Goal: Task Accomplishment & Management: Complete application form

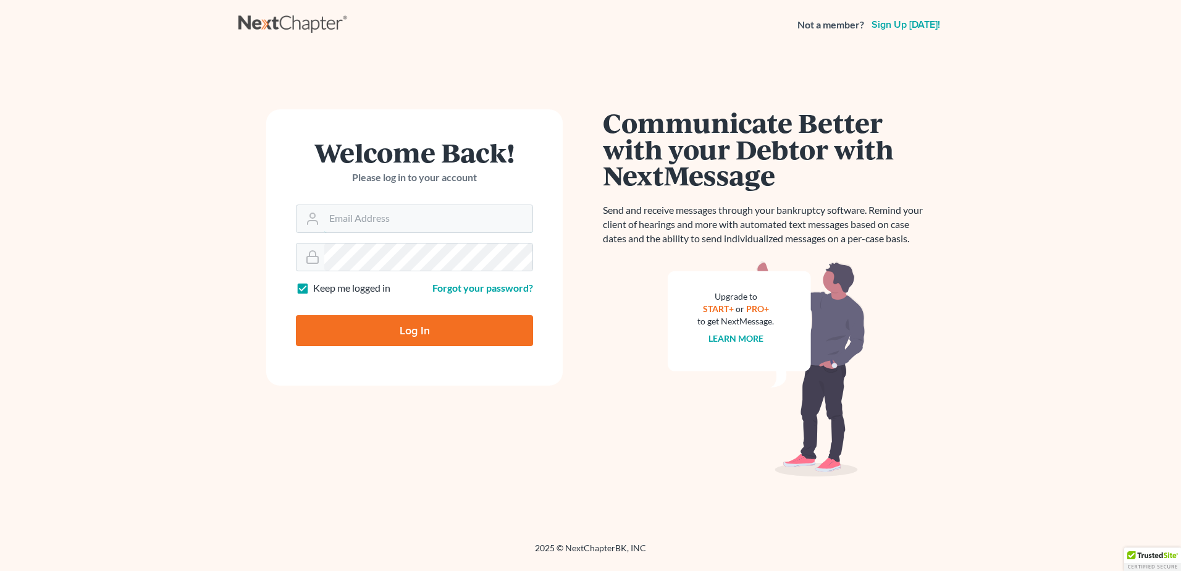
type input "[EMAIL_ADDRESS][DOMAIN_NAME]"
click at [420, 333] on input "Log In" at bounding box center [414, 330] width 237 height 31
type input "Thinking..."
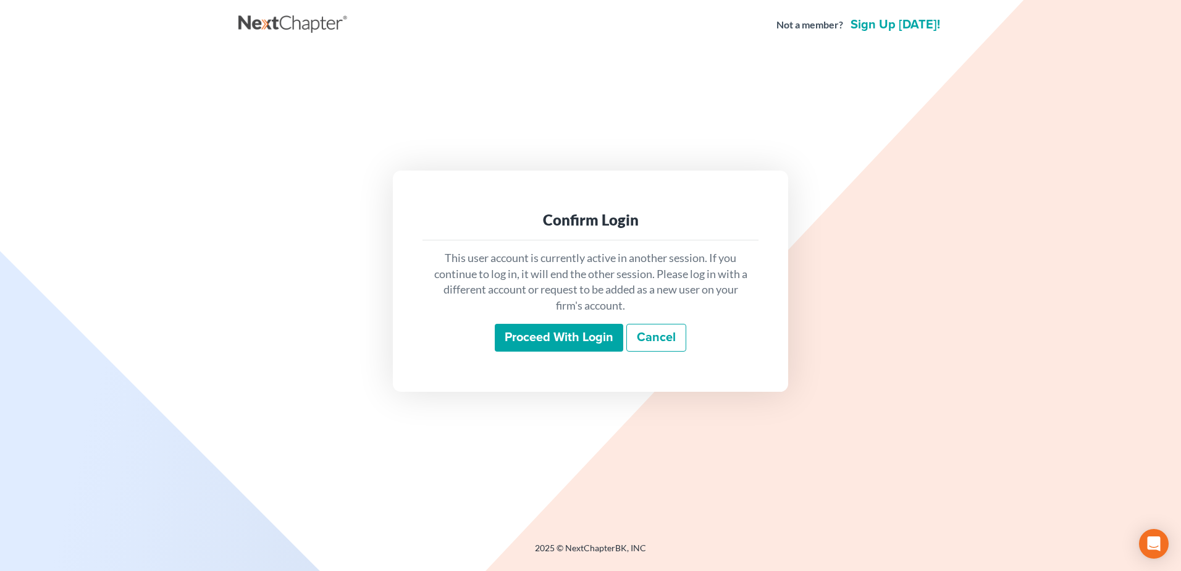
click at [603, 342] on input "Proceed with login" at bounding box center [559, 338] width 129 height 28
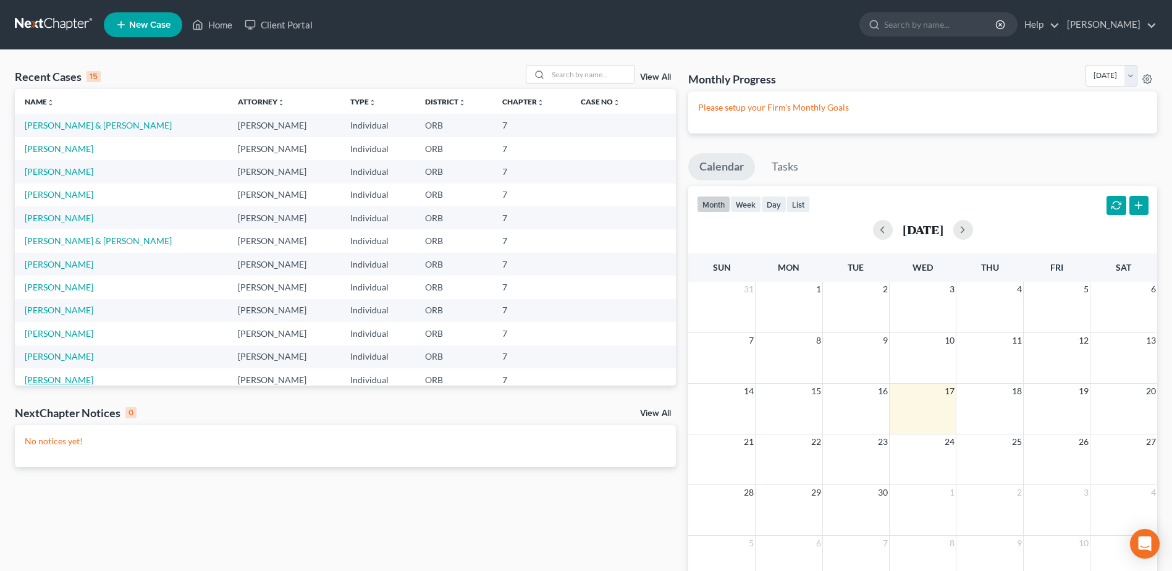
click at [65, 376] on link "[PERSON_NAME]" at bounding box center [59, 379] width 69 height 11
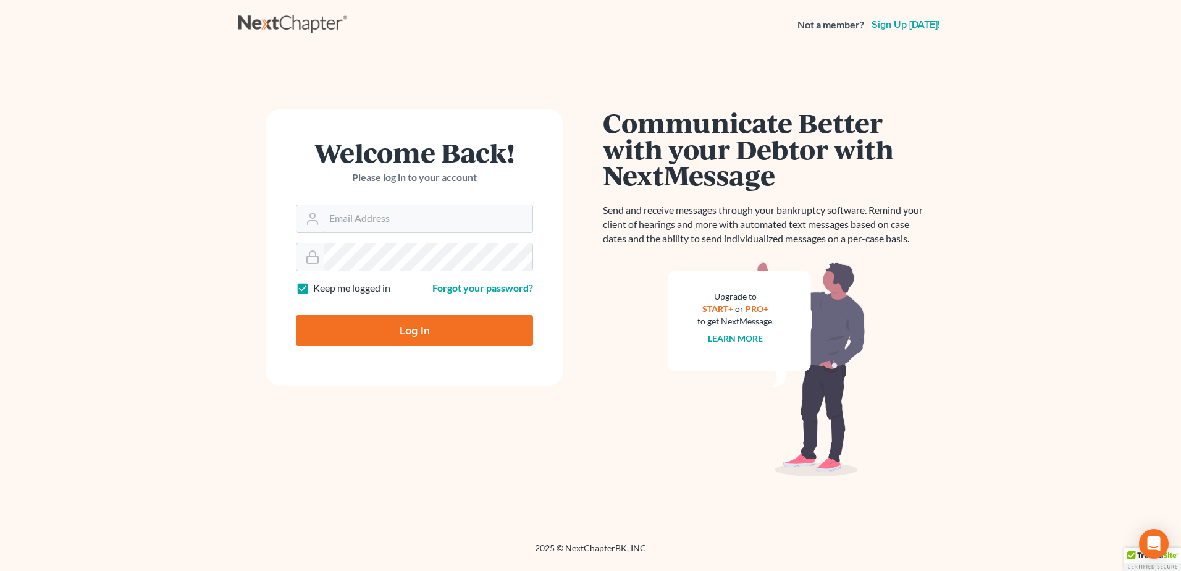
type input "[EMAIL_ADDRESS][DOMAIN_NAME]"
click at [509, 334] on input "Log In" at bounding box center [414, 330] width 237 height 31
type input "Thinking..."
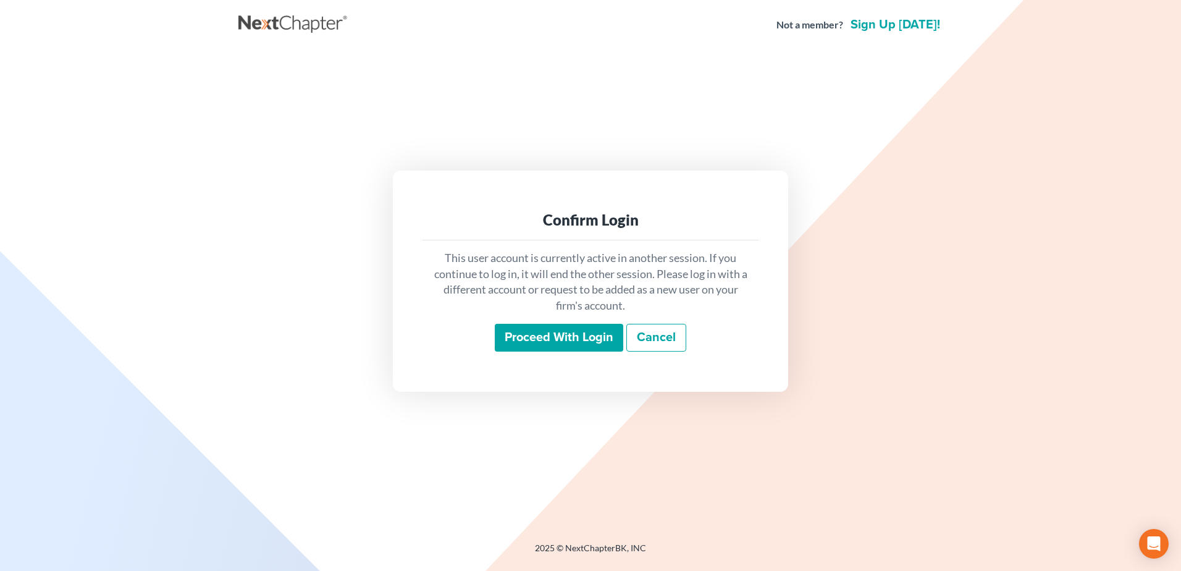
click at [593, 344] on input "Proceed with login" at bounding box center [559, 338] width 129 height 28
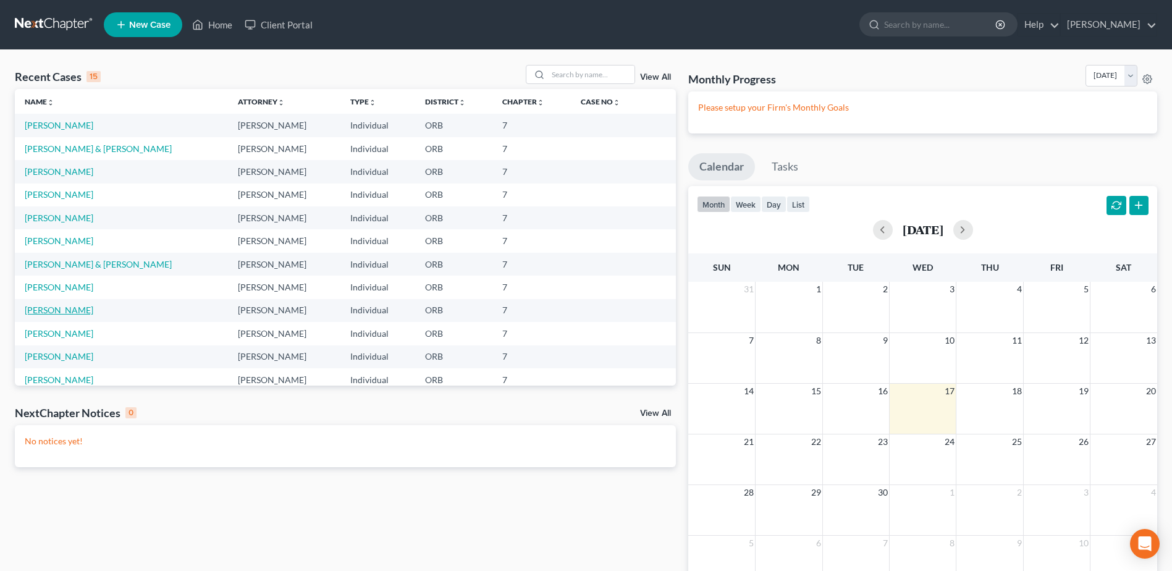
click at [74, 308] on link "[PERSON_NAME]" at bounding box center [59, 310] width 69 height 11
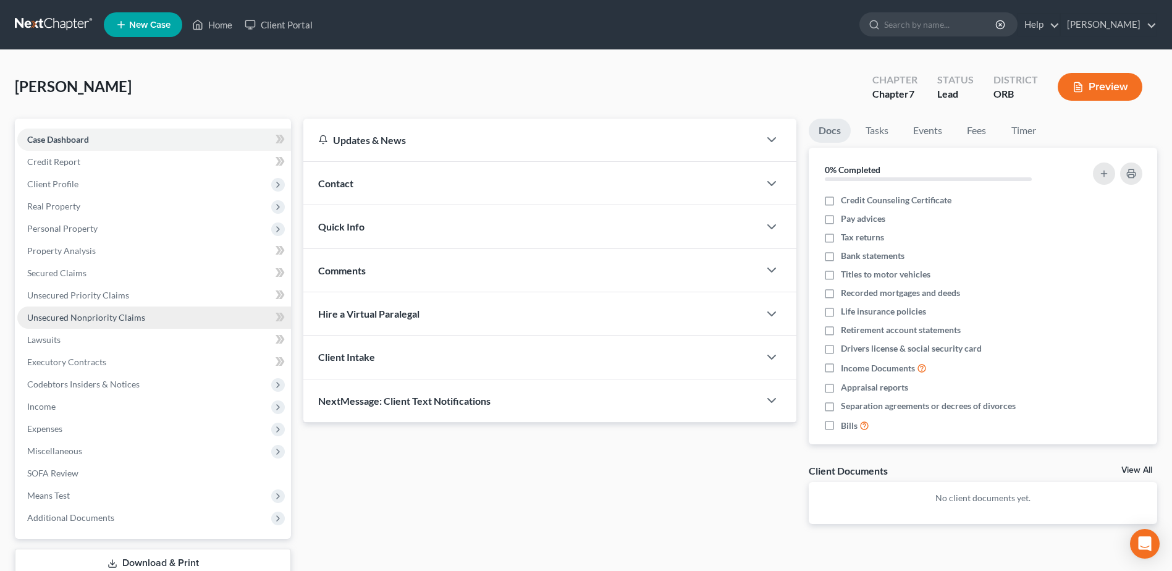
click at [150, 319] on link "Unsecured Nonpriority Claims" at bounding box center [154, 317] width 274 height 22
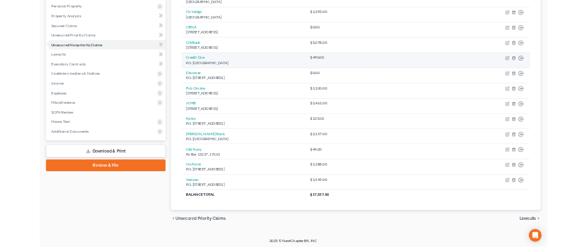
scroll to position [215, 0]
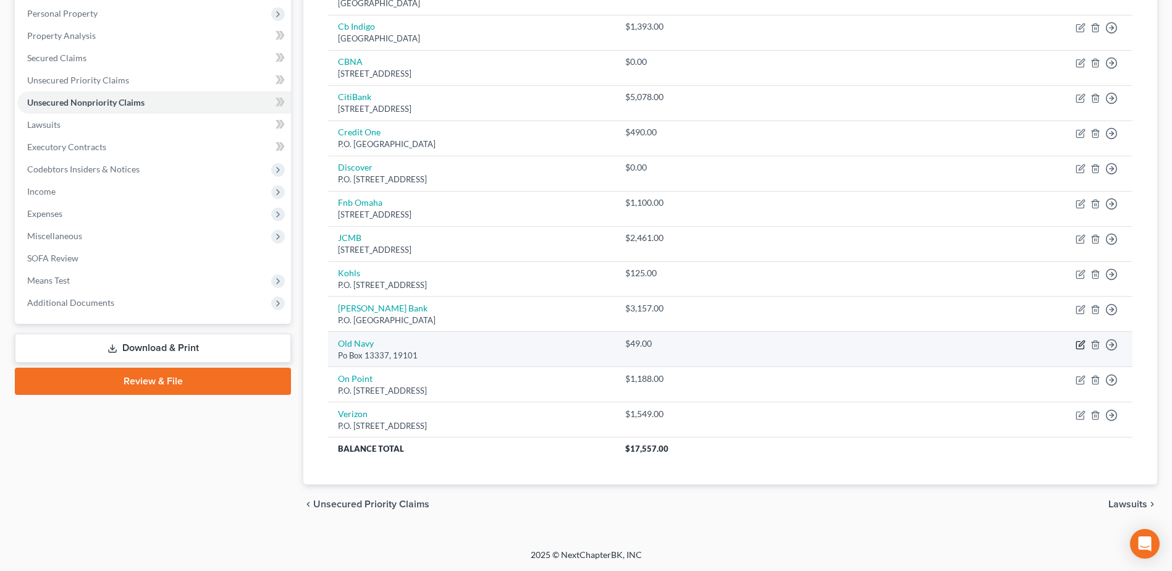
click at [1076, 347] on icon "button" at bounding box center [1079, 344] width 7 height 7
select select "0"
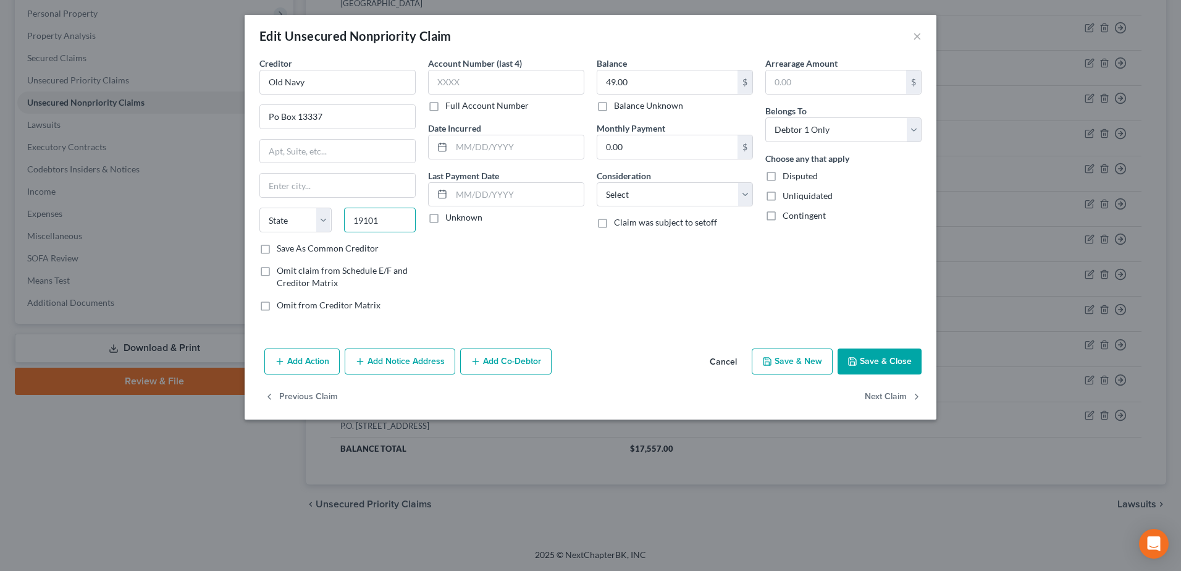
drag, startPoint x: 382, startPoint y: 221, endPoint x: -2, endPoint y: 236, distance: 385.2
click at [0, 236] on html "Home New Case Client Portal [PERSON_NAME] [PERSON_NAME][EMAIL_ADDRESS][DOMAIN_N…" at bounding box center [590, 178] width 1181 height 786
type input "19103"
type input "[GEOGRAPHIC_DATA]"
select select "39"
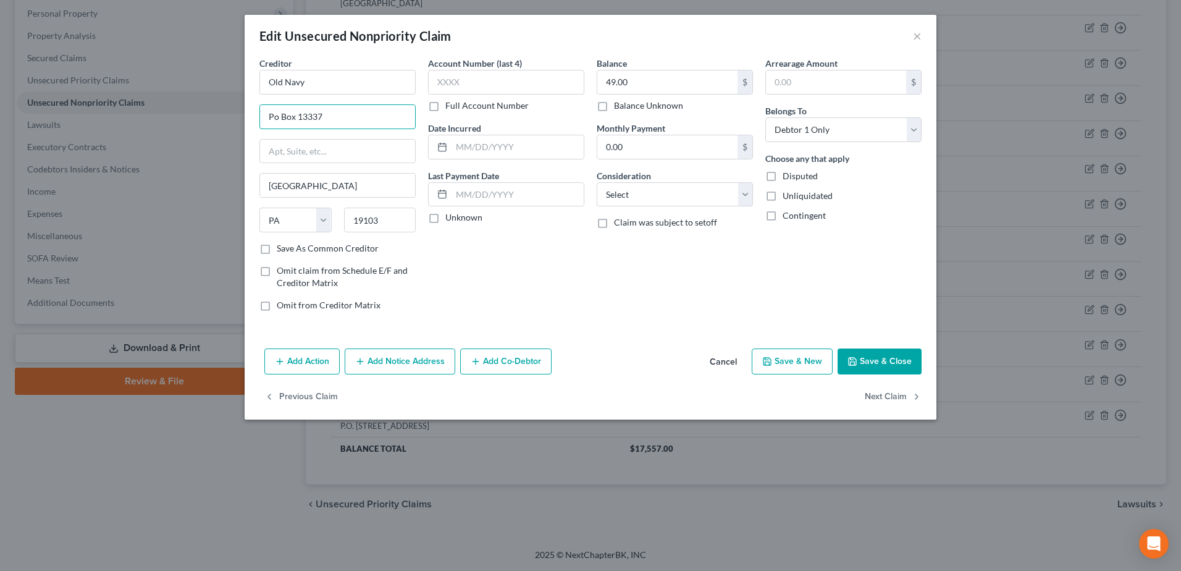
drag, startPoint x: 353, startPoint y: 113, endPoint x: 1, endPoint y: 171, distance: 356.8
click at [0, 169] on html "Home New Case Client Portal [PERSON_NAME] [PERSON_NAME][EMAIL_ADDRESS][DOMAIN_N…" at bounding box center [590, 178] width 1181 height 786
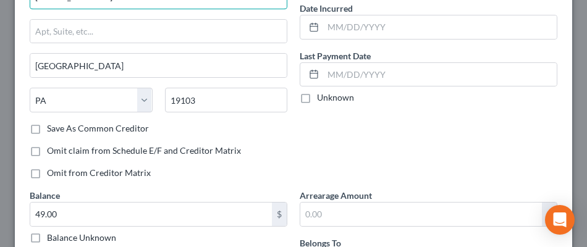
scroll to position [109, 0]
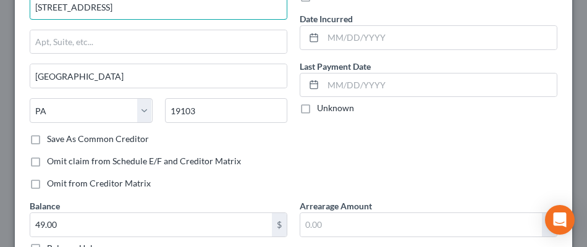
type input "[STREET_ADDRESS]"
drag, startPoint x: 49, startPoint y: 146, endPoint x: 34, endPoint y: 144, distance: 15.6
click at [47, 144] on label "Save As Common Creditor" at bounding box center [98, 139] width 102 height 12
click at [52, 141] on input "Save As Common Creditor" at bounding box center [56, 137] width 8 height 8
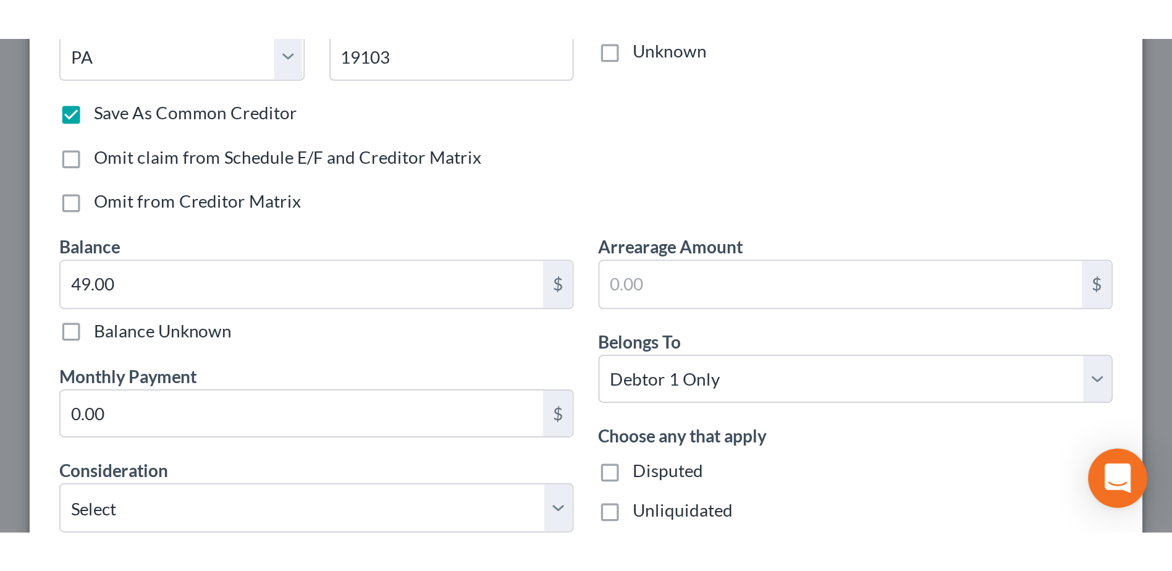
scroll to position [356, 0]
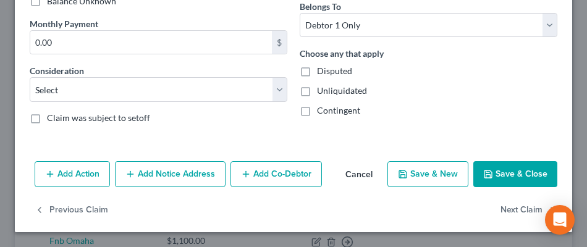
click at [518, 180] on button "Save & Close" at bounding box center [515, 174] width 84 height 26
checkbox input "false"
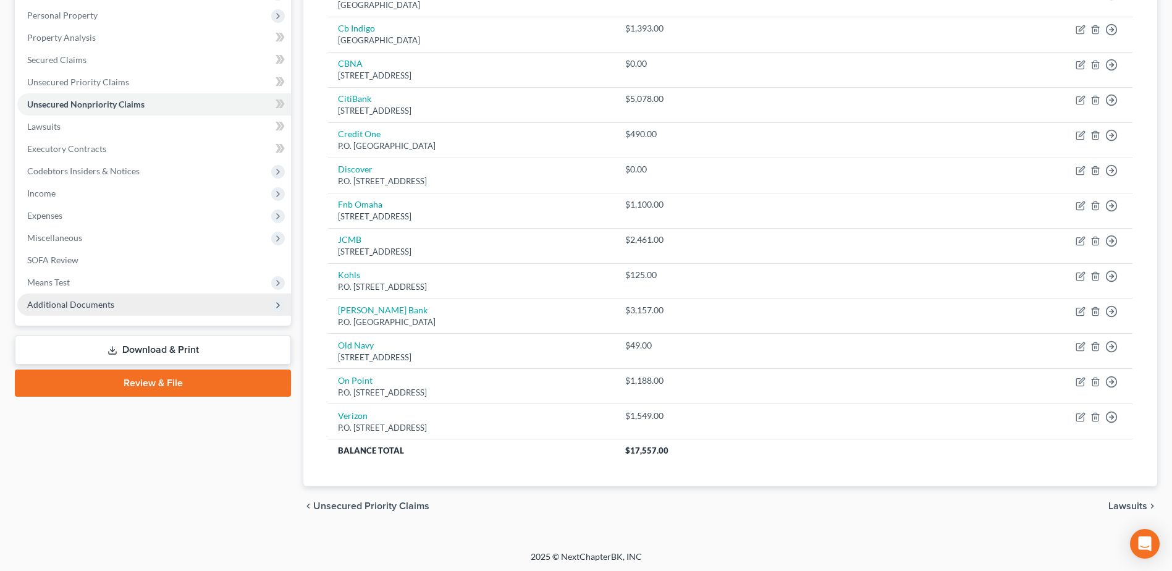
scroll to position [215, 0]
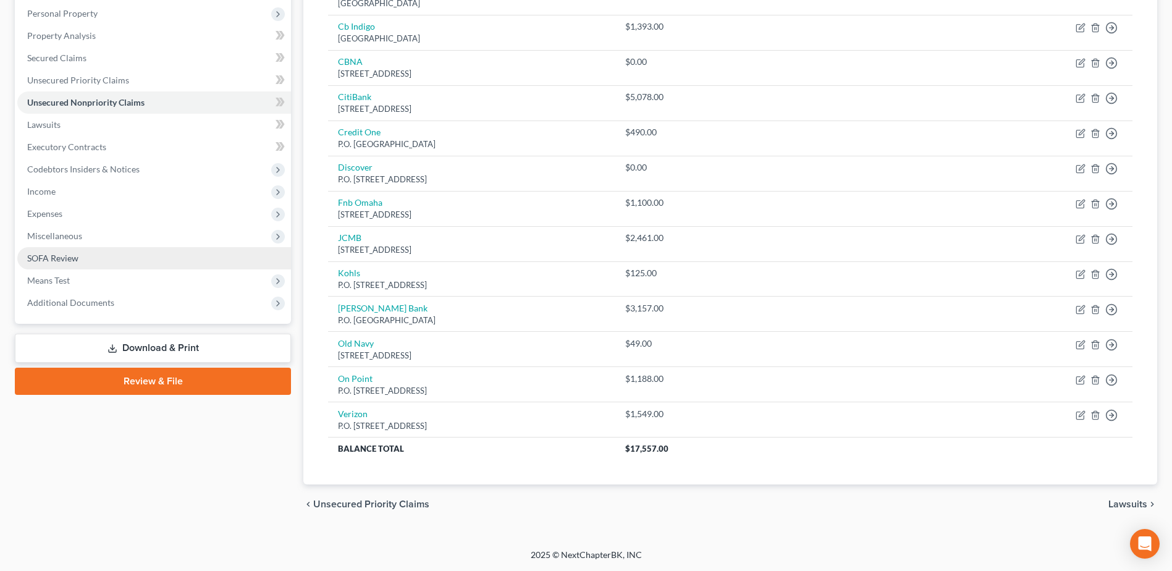
click at [215, 250] on link "SOFA Review" at bounding box center [154, 258] width 274 height 22
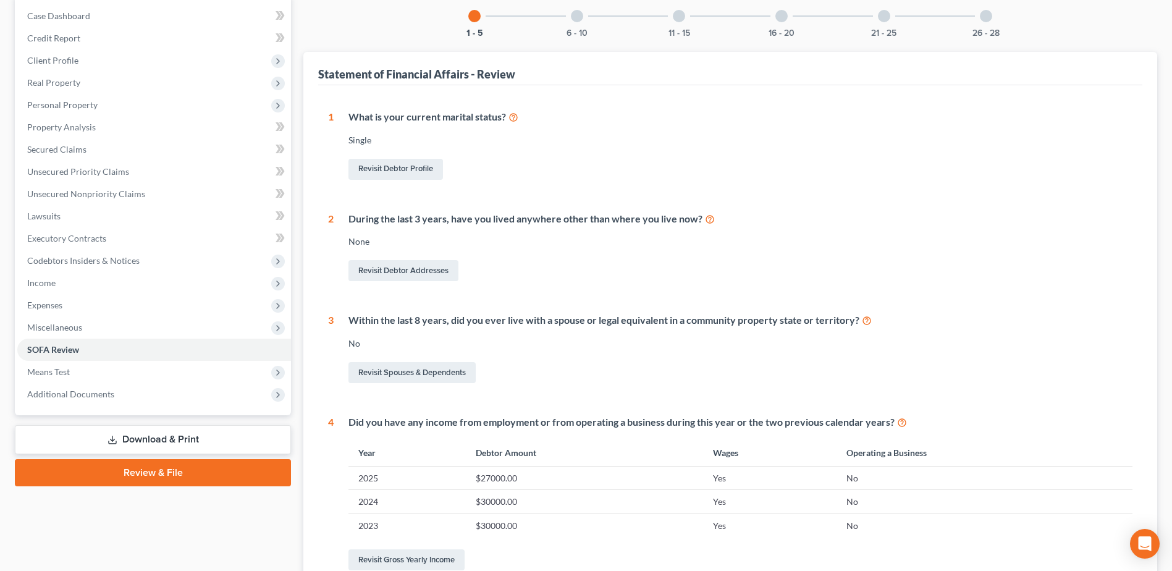
click at [177, 436] on link "Download & Print" at bounding box center [153, 439] width 276 height 29
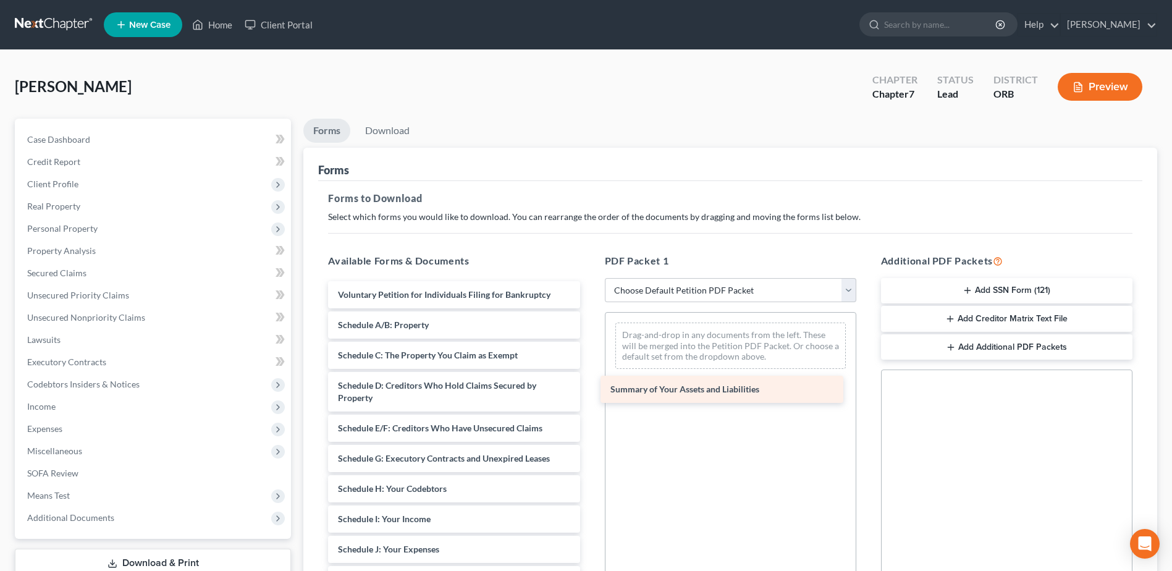
drag, startPoint x: 449, startPoint y: 330, endPoint x: 717, endPoint y: 391, distance: 274.4
click at [589, 394] on div "Summary of Your Assets and Liabilities Voluntary Petition for Individuals Filin…" at bounding box center [453, 567] width 271 height 573
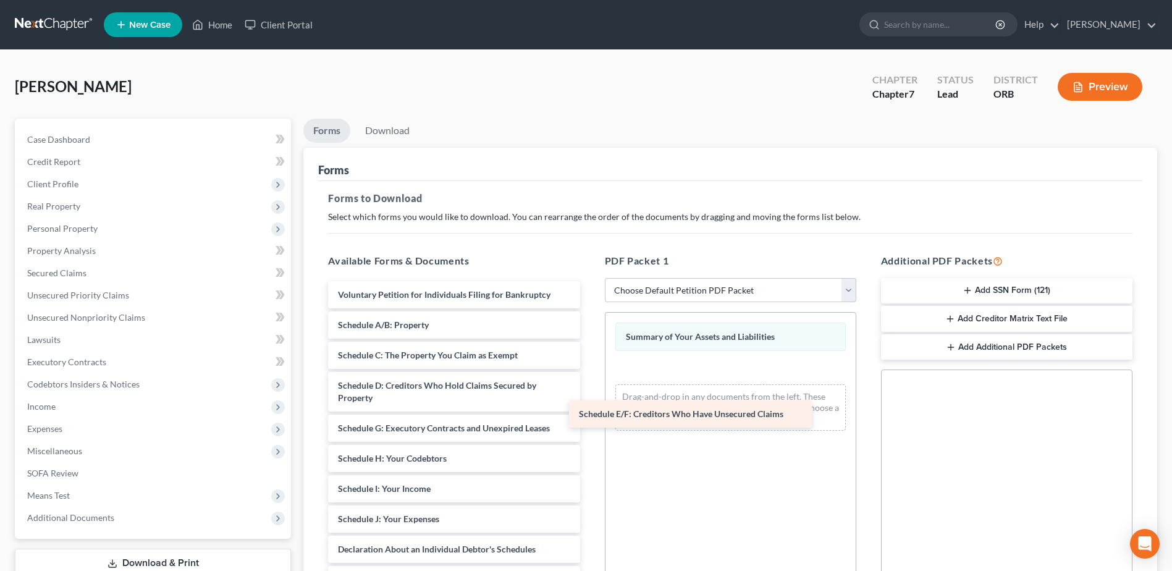
drag, startPoint x: 449, startPoint y: 432, endPoint x: 690, endPoint y: 418, distance: 241.4
click at [589, 418] on div "Schedule E/F: Creditors Who Have Unsecured Claims Voluntary Petition for Indivi…" at bounding box center [453, 552] width 271 height 543
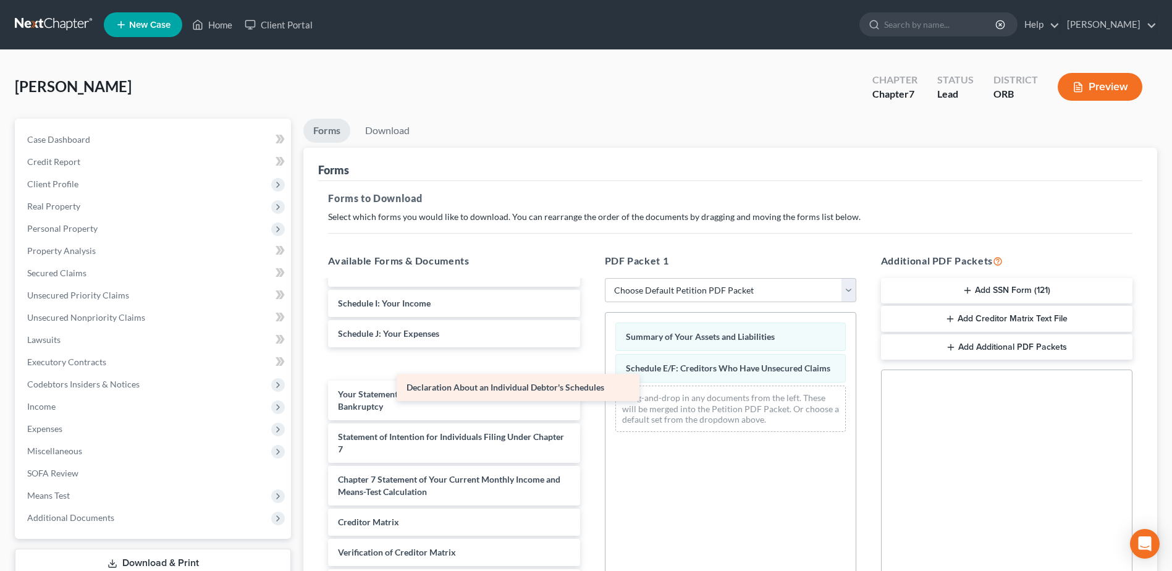
scroll to position [179, 0]
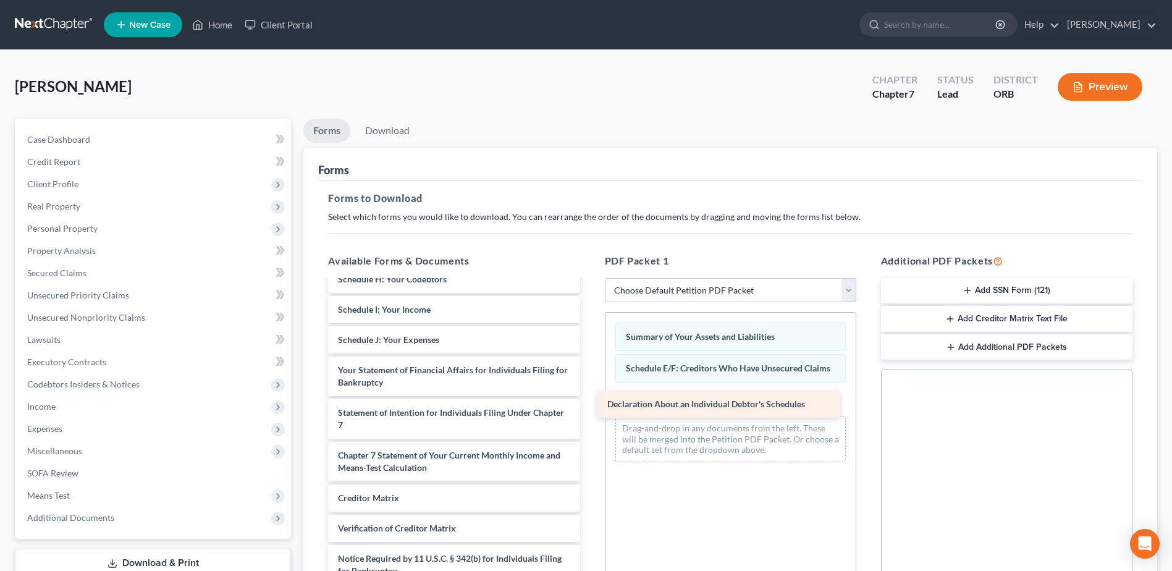
drag, startPoint x: 454, startPoint y: 362, endPoint x: 723, endPoint y: 402, distance: 272.4
click at [589, 402] on div "Declaration About an Individual Debtor's Schedules Voluntary Petition for Indiv…" at bounding box center [453, 358] width 271 height 513
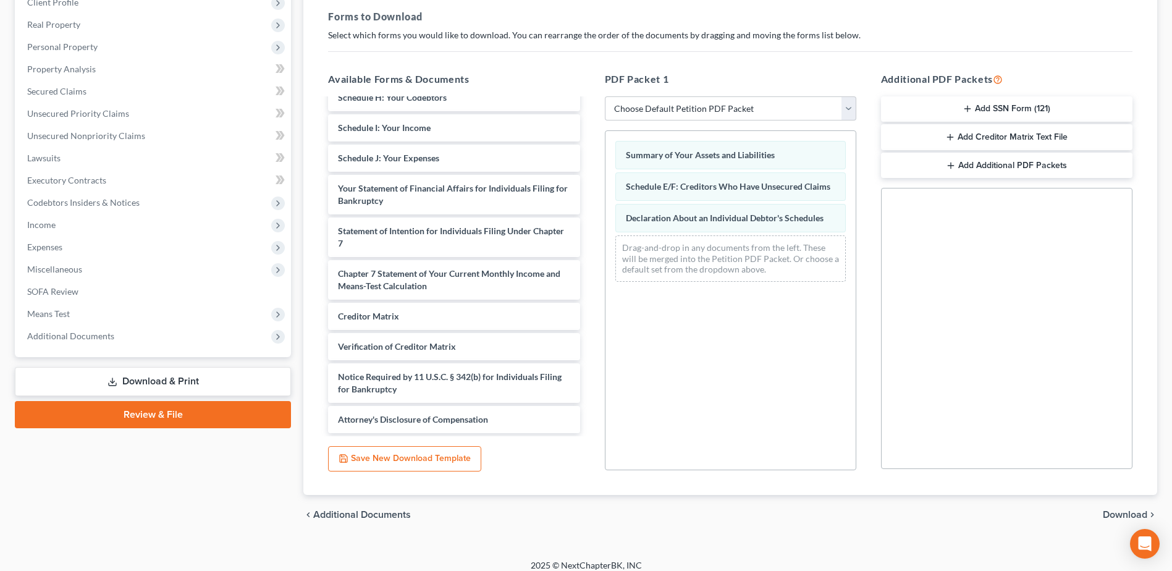
scroll to position [192, 0]
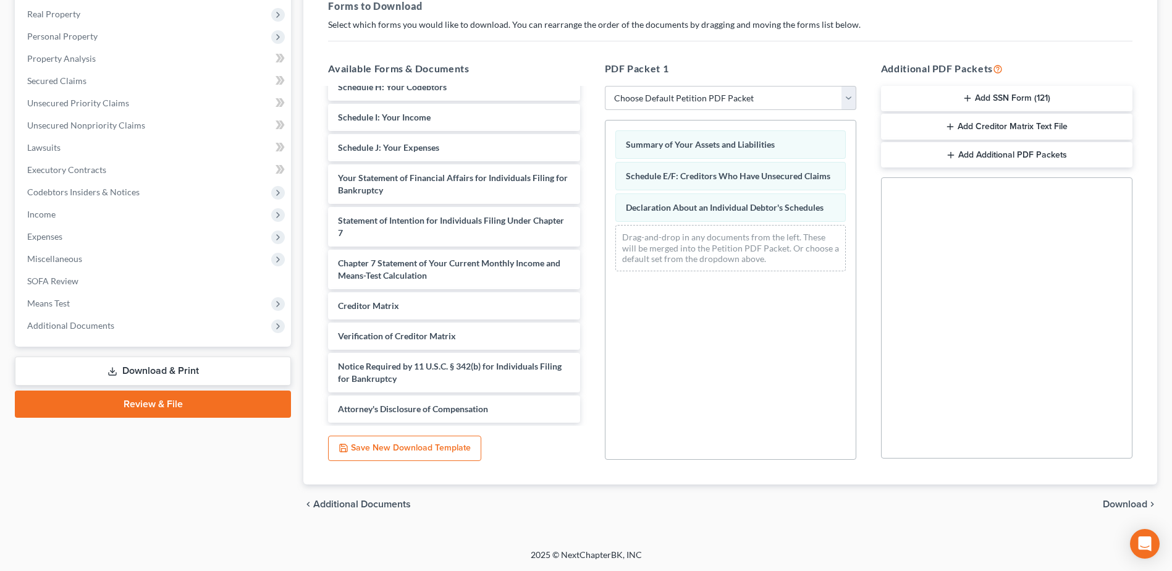
click at [1126, 502] on span "Download" at bounding box center [1125, 504] width 44 height 10
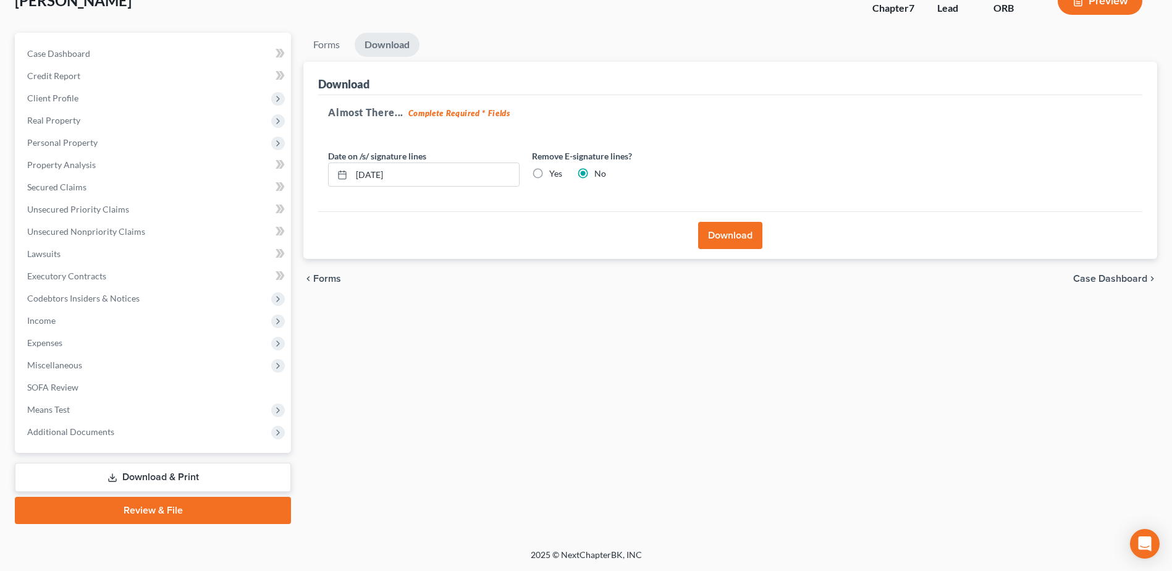
scroll to position [86, 0]
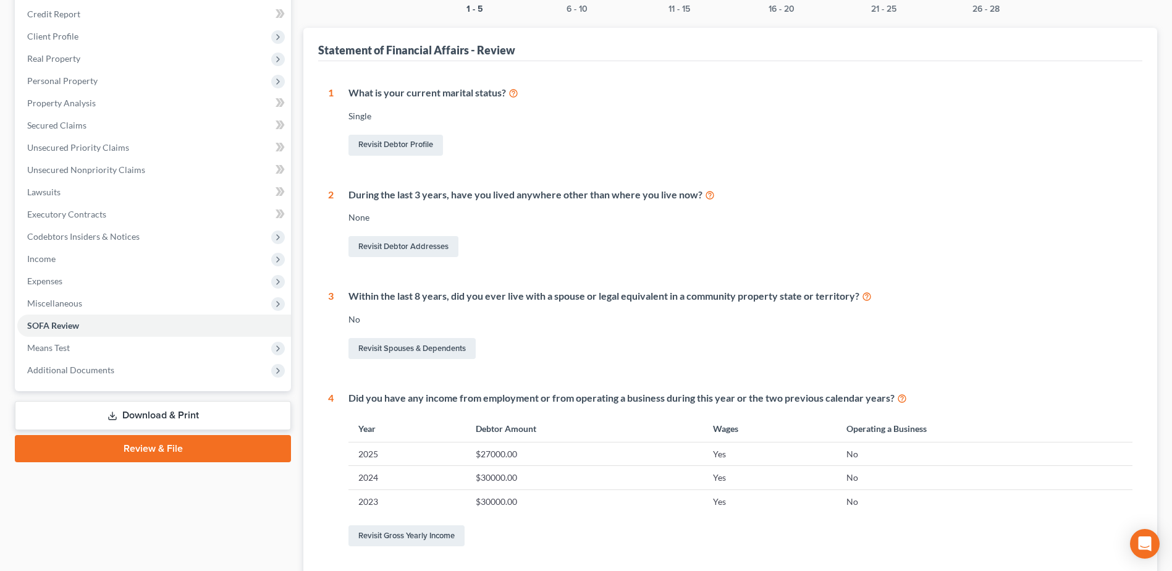
scroll to position [309, 0]
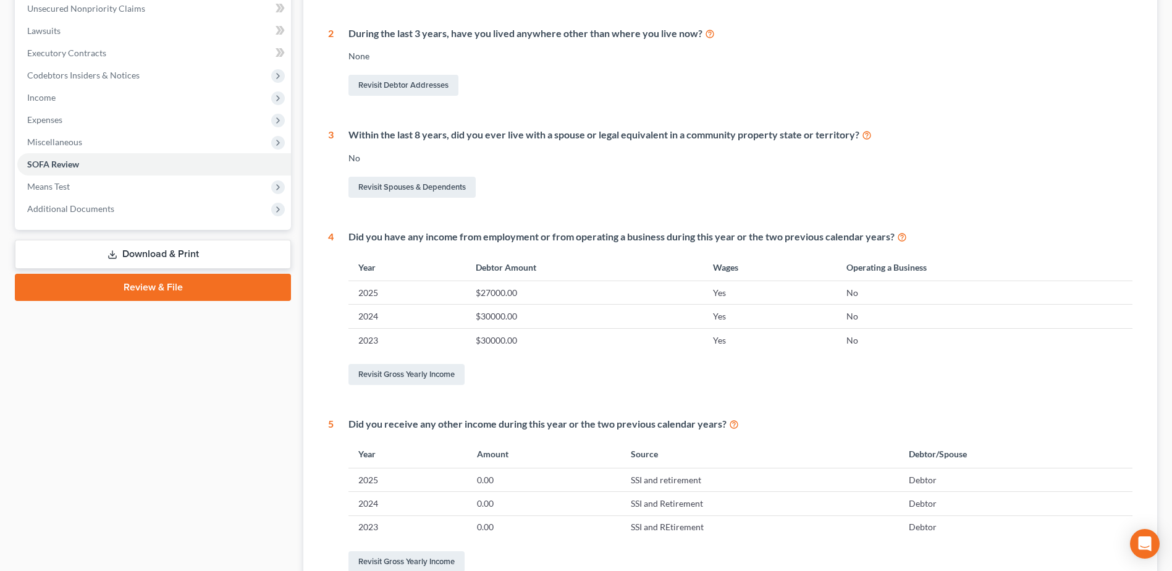
click at [209, 247] on link "Download & Print" at bounding box center [153, 254] width 276 height 29
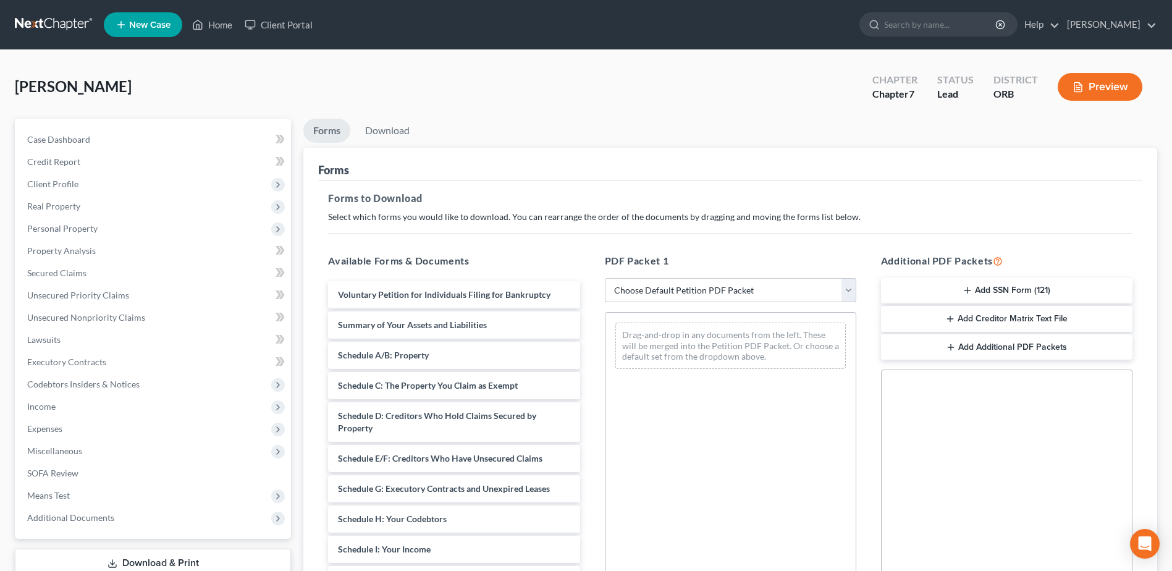
click at [797, 289] on select "Choose Default Petition PDF Packet Complete Bankruptcy Petition (all forms and …" at bounding box center [730, 290] width 251 height 25
select select "2"
click at [605, 278] on select "Choose Default Petition PDF Packet Complete Bankruptcy Petition (all forms and …" at bounding box center [730, 290] width 251 height 25
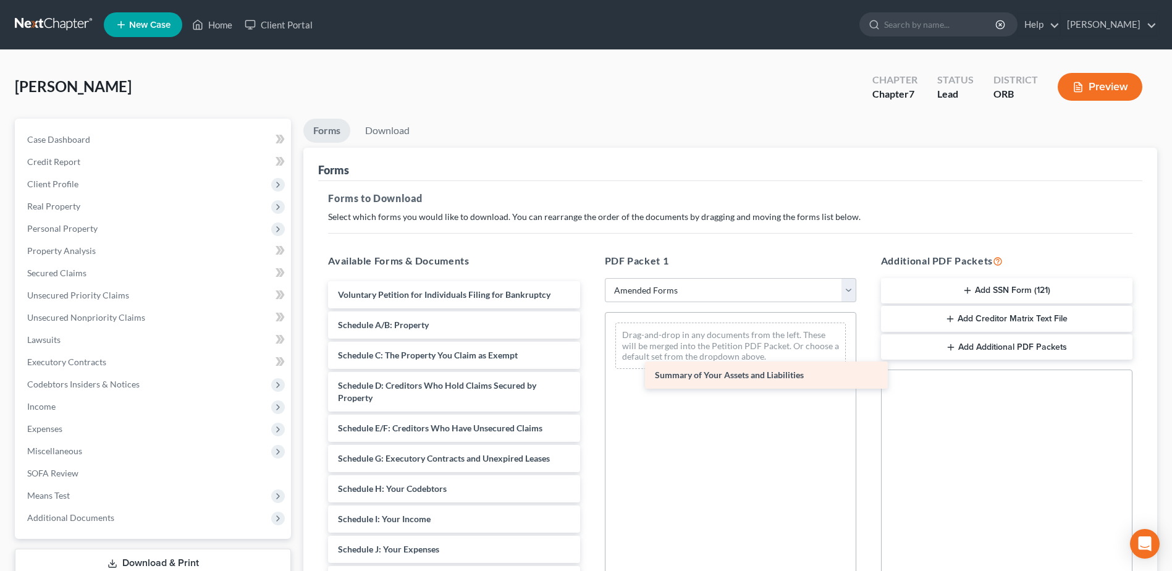
drag, startPoint x: 438, startPoint y: 329, endPoint x: 755, endPoint y: 379, distance: 320.9
click at [589, 379] on div "Summary of Your Assets and Liabilities Voluntary Petition for Individuals Filin…" at bounding box center [453, 567] width 271 height 573
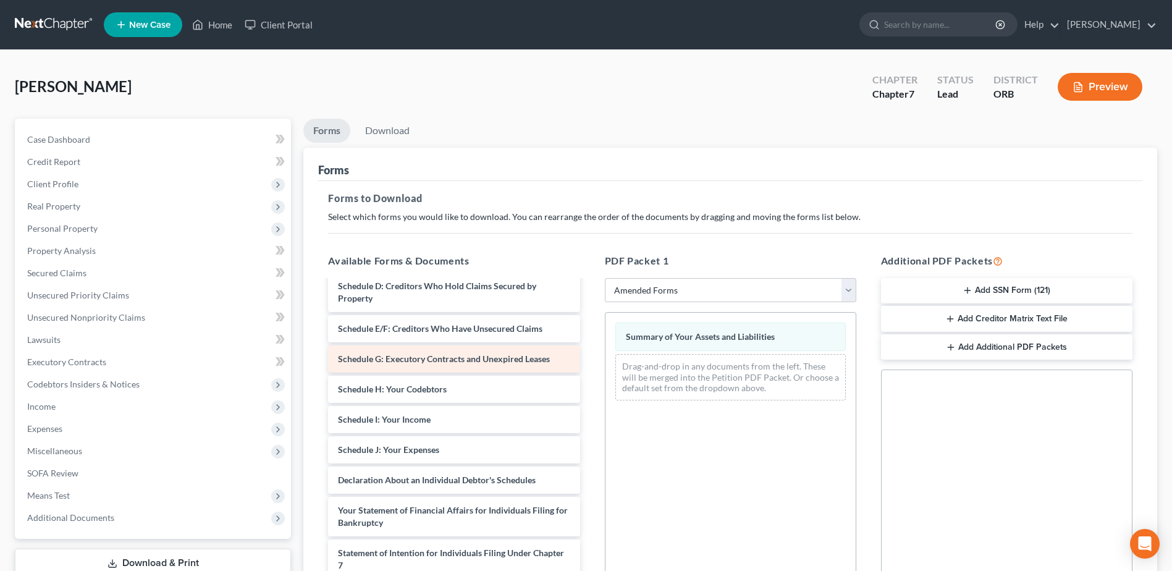
scroll to position [124, 0]
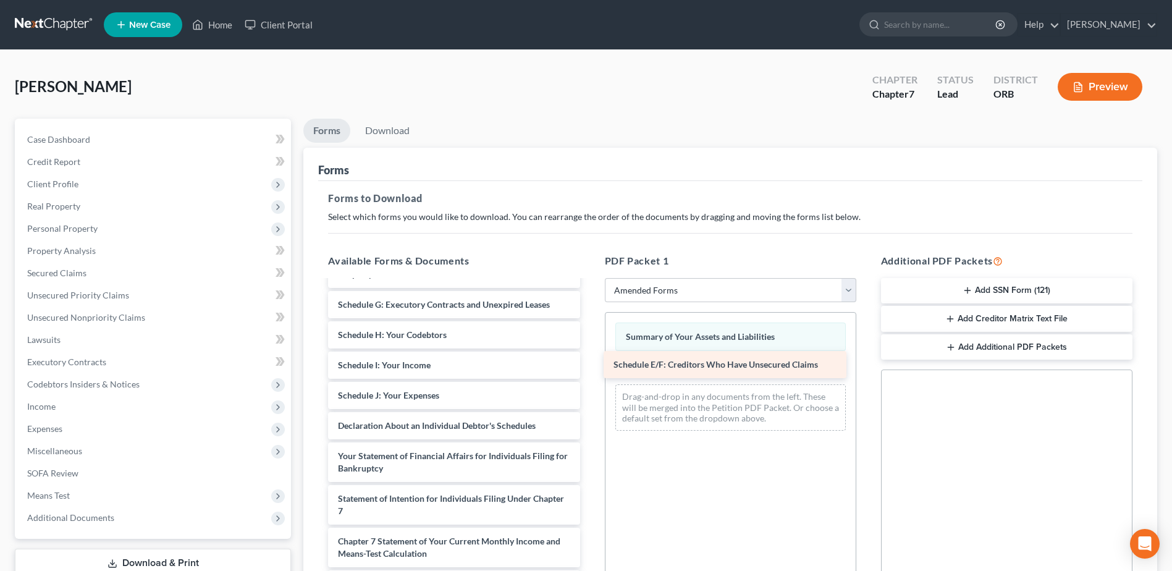
drag, startPoint x: 469, startPoint y: 305, endPoint x: 745, endPoint y: 365, distance: 282.0
click at [589, 365] on div "Schedule E/F: Creditors Who Have Unsecured Claims Voluntary Petition for Indivi…" at bounding box center [453, 429] width 271 height 543
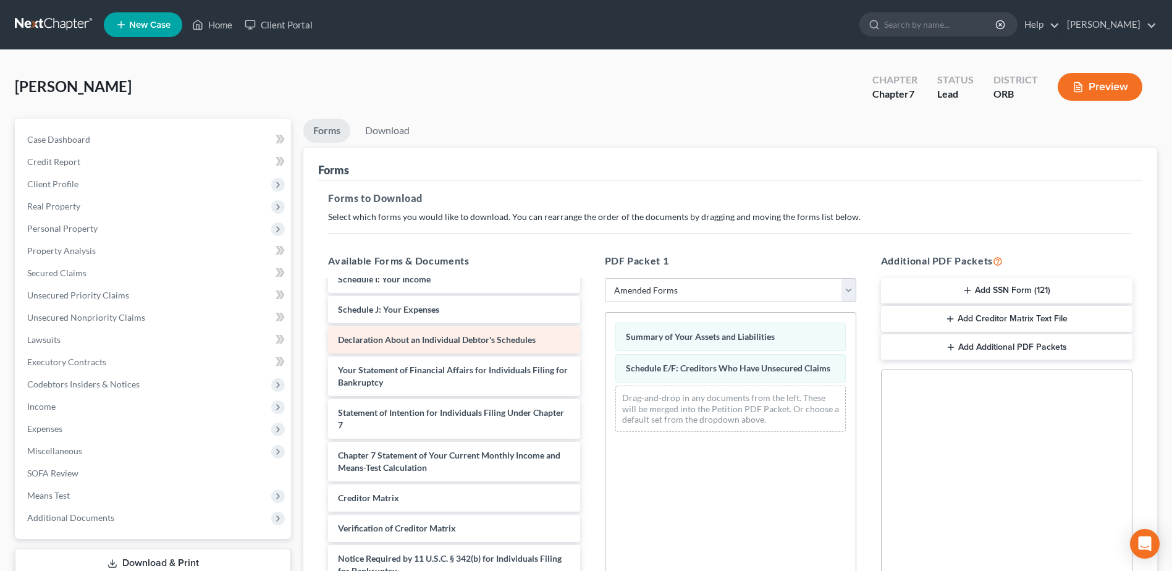
scroll to position [179, 0]
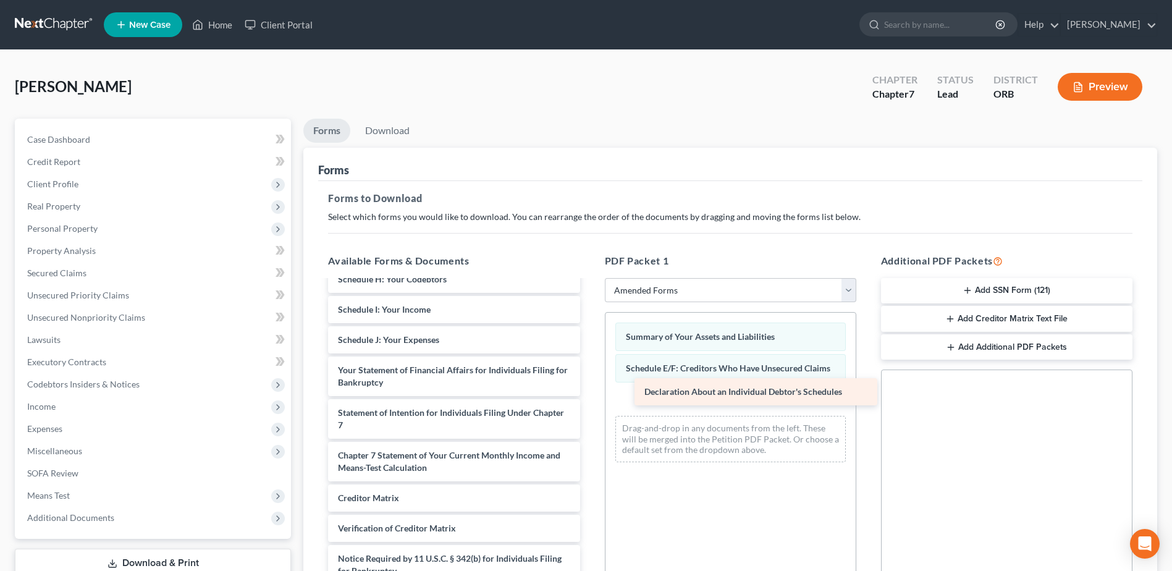
drag, startPoint x: 465, startPoint y: 339, endPoint x: 771, endPoint y: 390, distance: 310.8
click at [589, 390] on div "Declaration About an Individual Debtor's Schedules Voluntary Petition for Indiv…" at bounding box center [453, 358] width 271 height 513
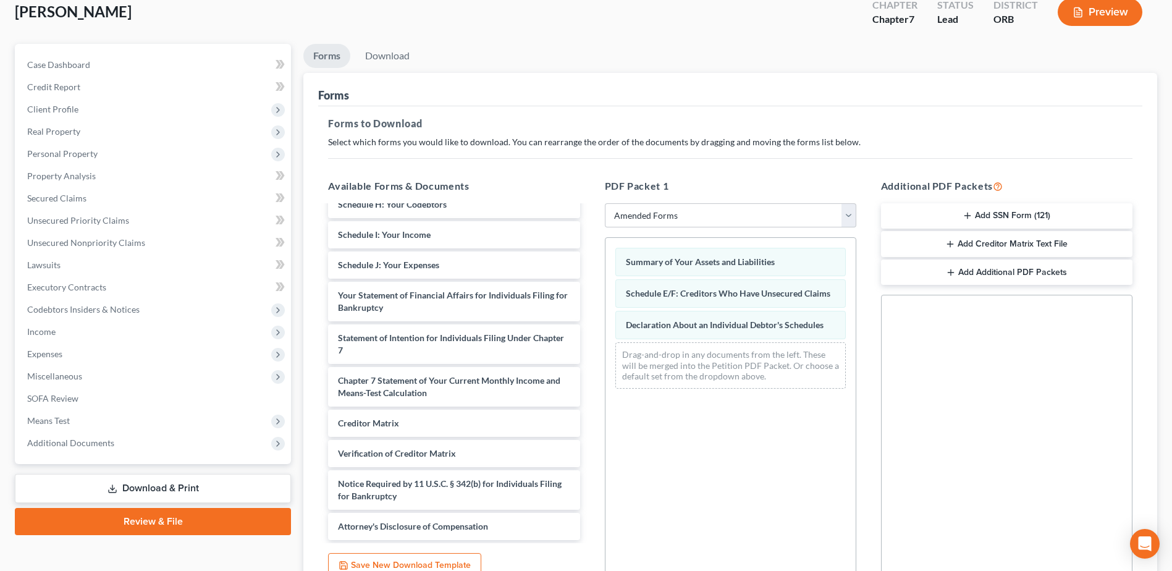
scroll to position [192, 0]
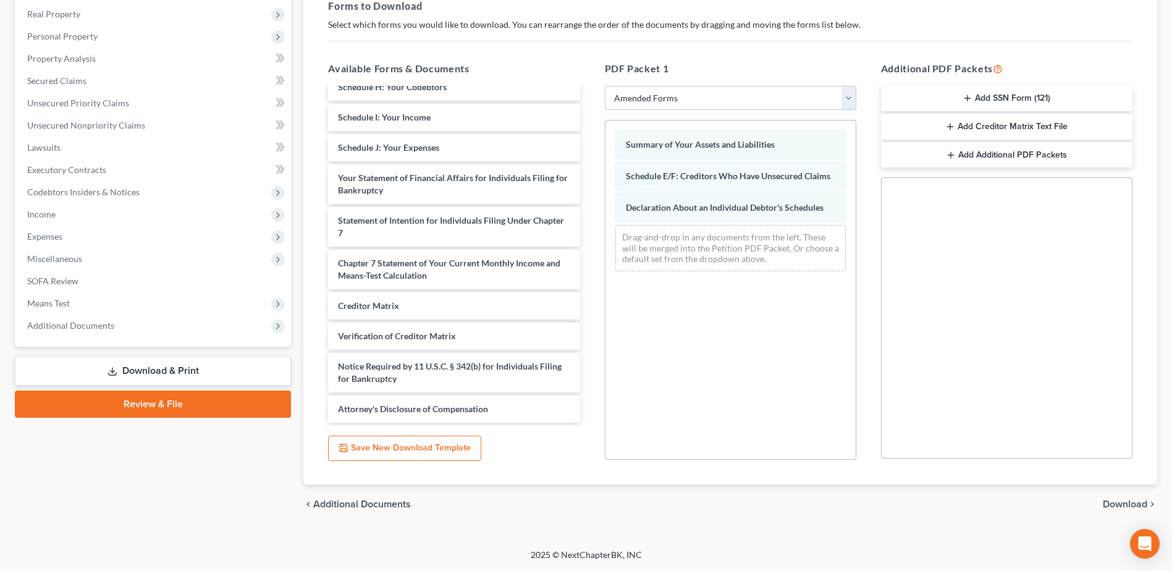
click at [1128, 501] on span "Download" at bounding box center [1125, 504] width 44 height 10
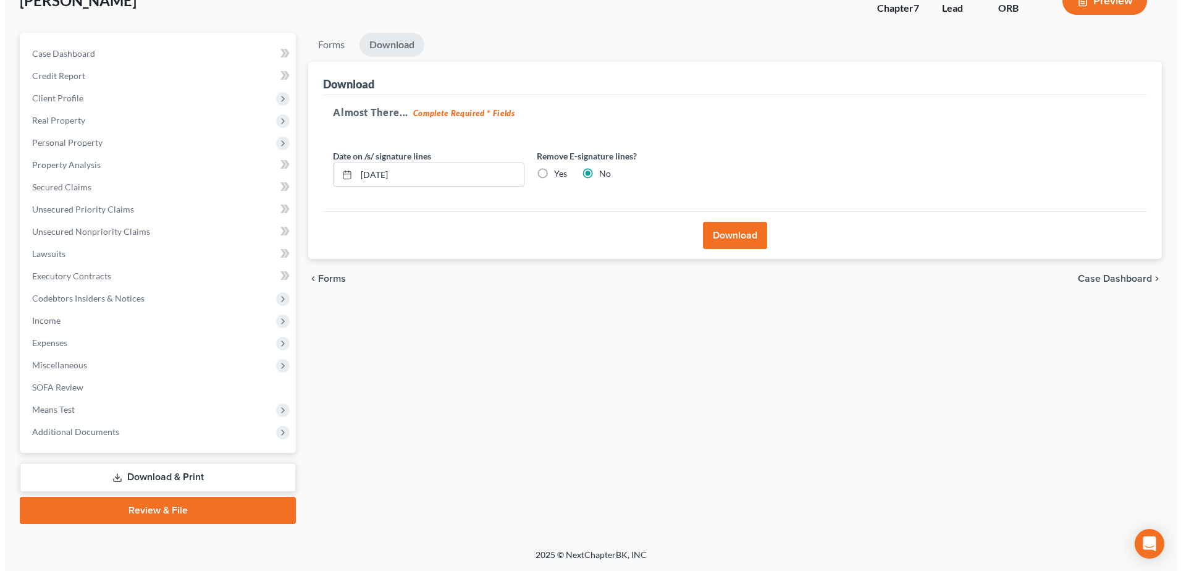
scroll to position [86, 0]
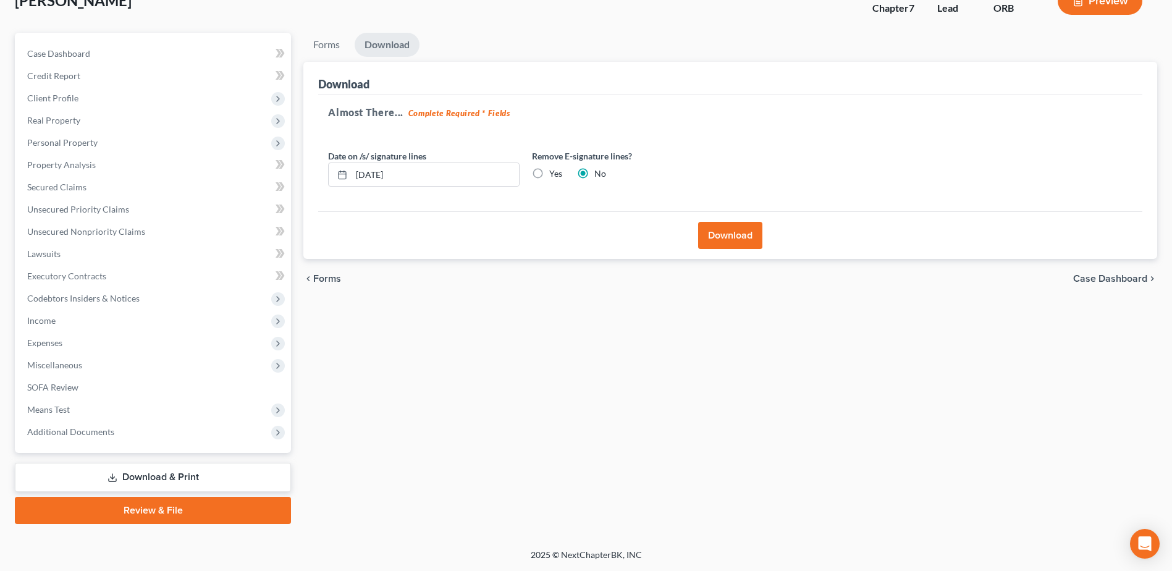
click at [745, 234] on button "Download" at bounding box center [730, 235] width 64 height 27
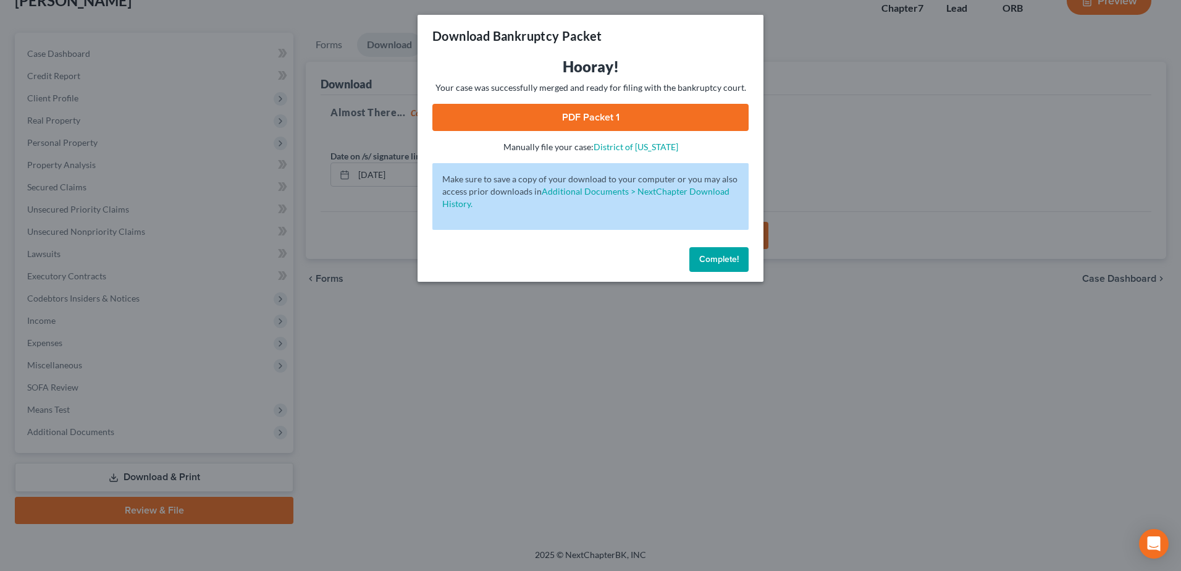
click at [523, 113] on link "PDF Packet 1" at bounding box center [590, 117] width 316 height 27
